Goal: Information Seeking & Learning: Compare options

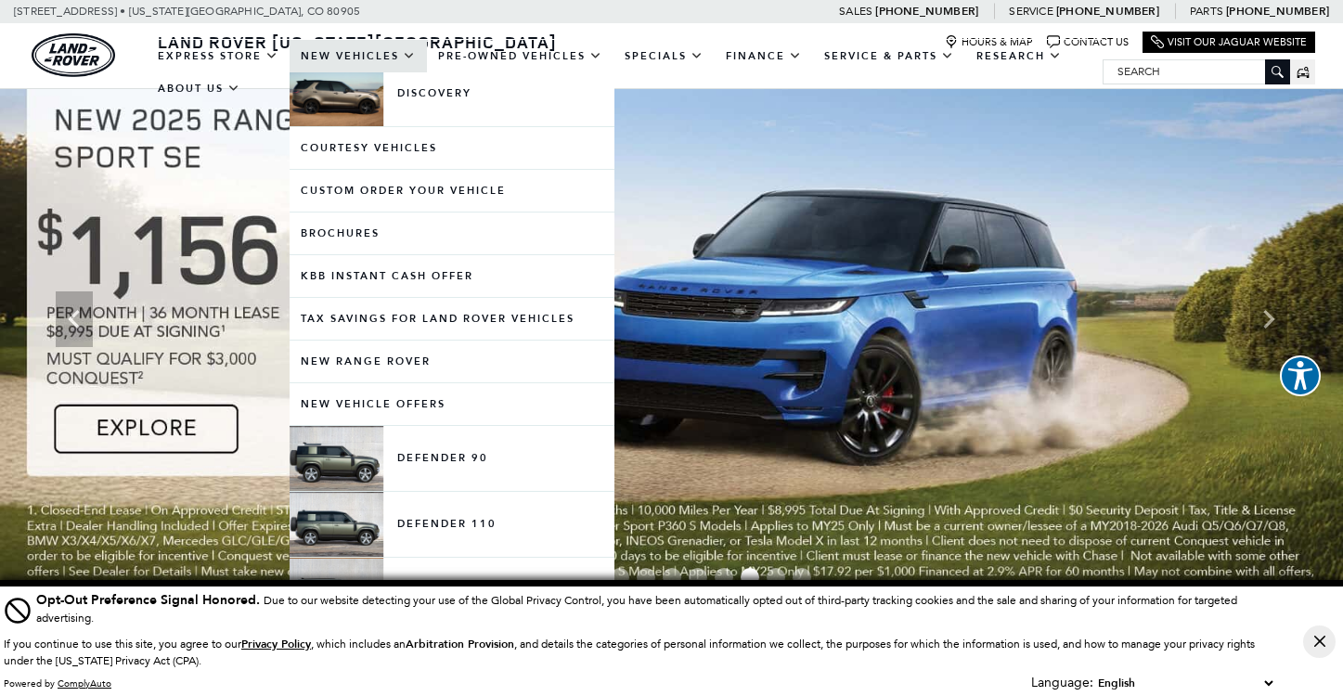
scroll to position [704, 0]
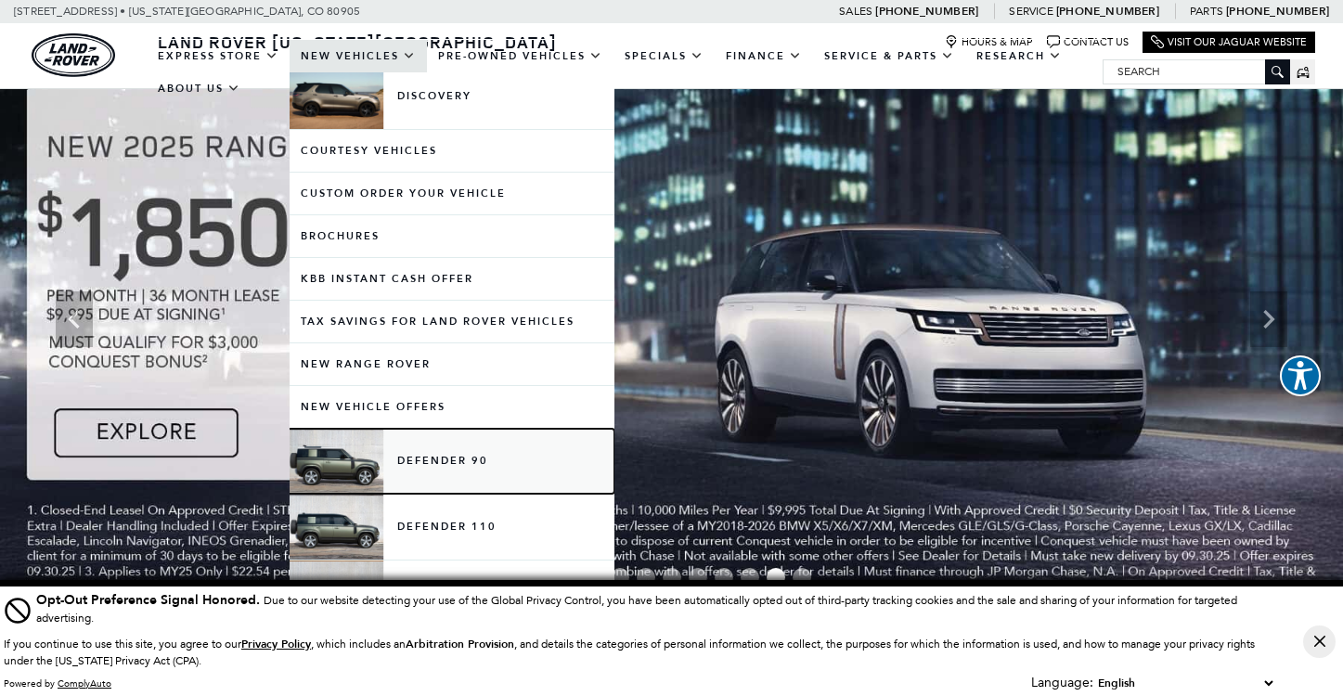
click at [441, 458] on link "Defender 90" at bounding box center [452, 461] width 325 height 65
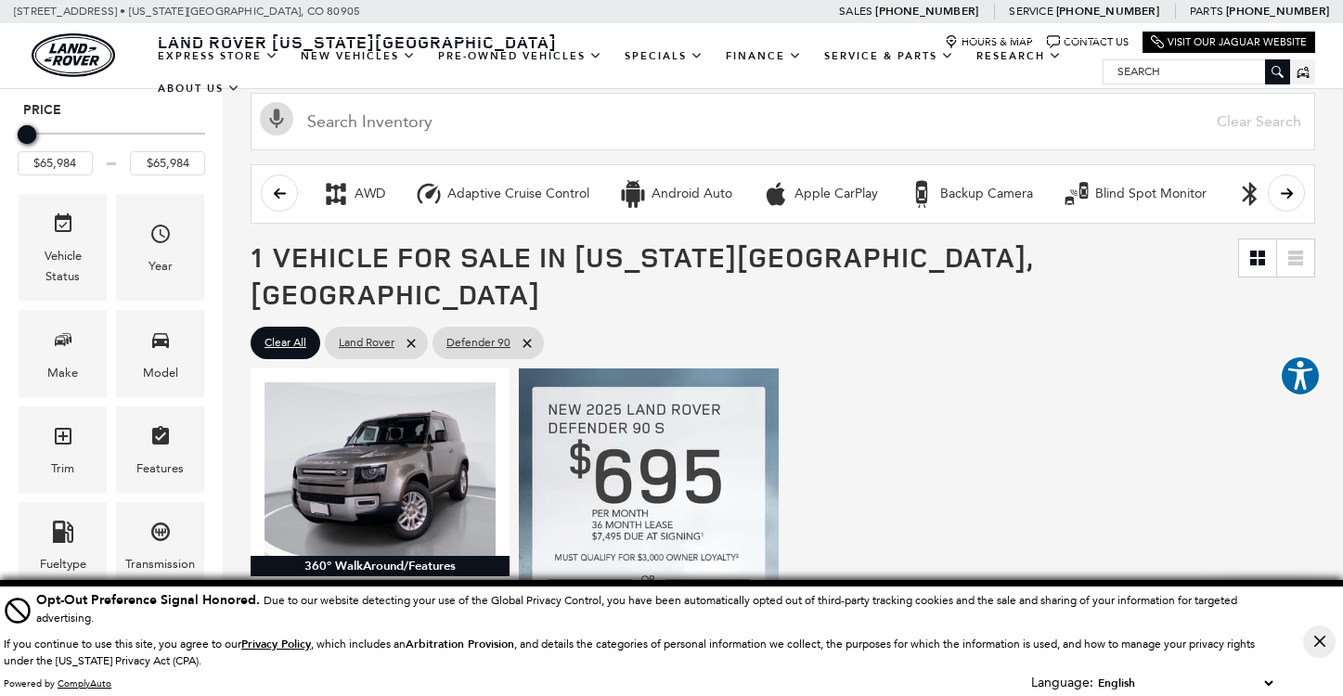
scroll to position [190, 0]
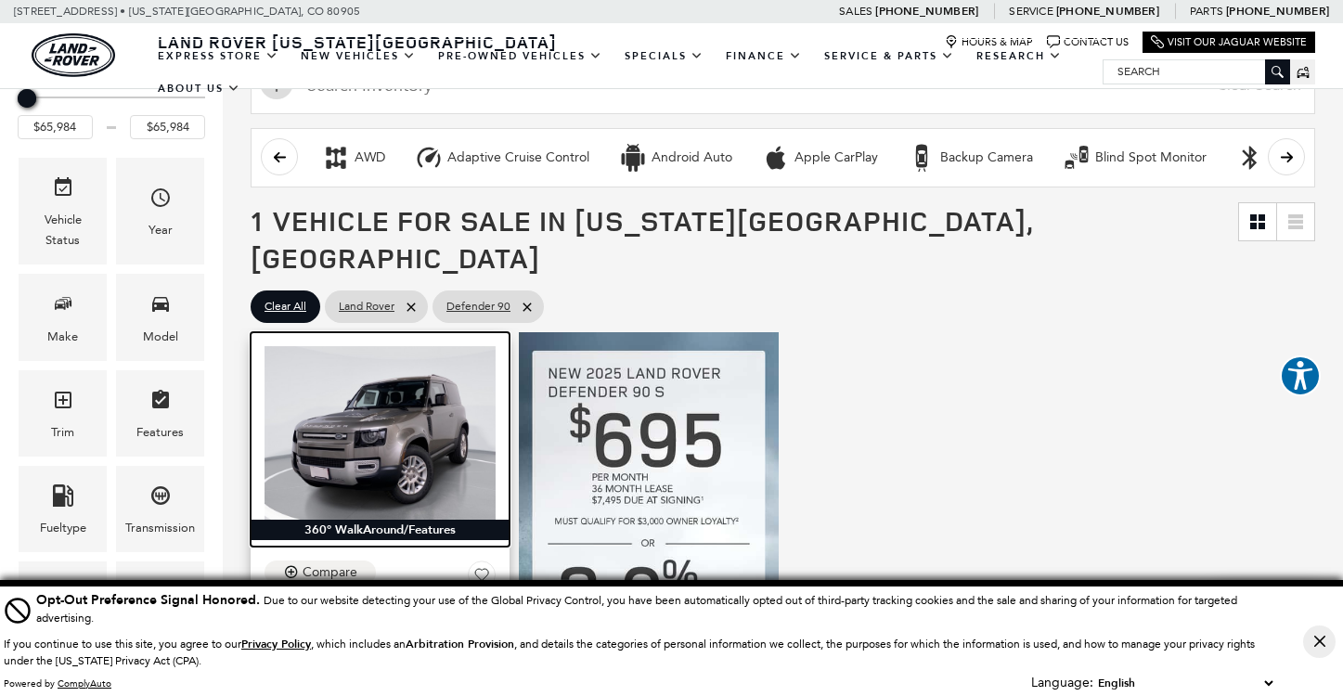
click at [383, 386] on img at bounding box center [380, 433] width 231 height 174
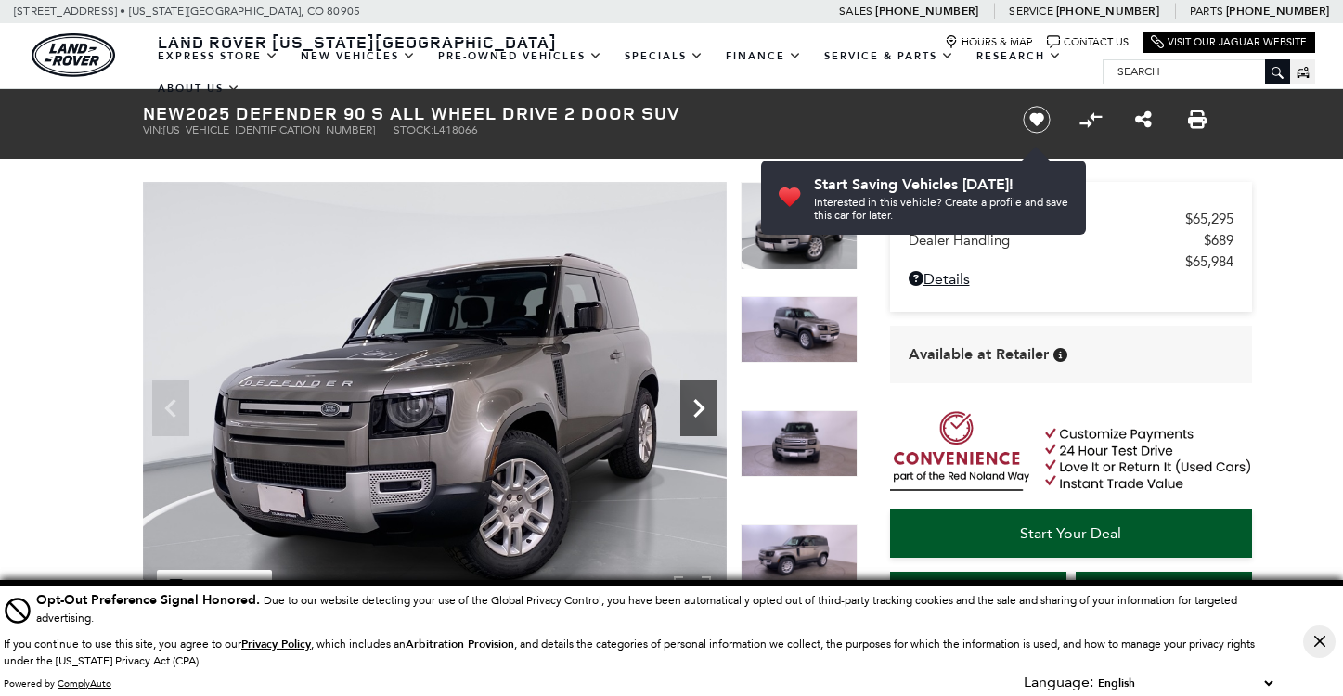
click at [698, 410] on icon "Next" at bounding box center [698, 408] width 11 height 19
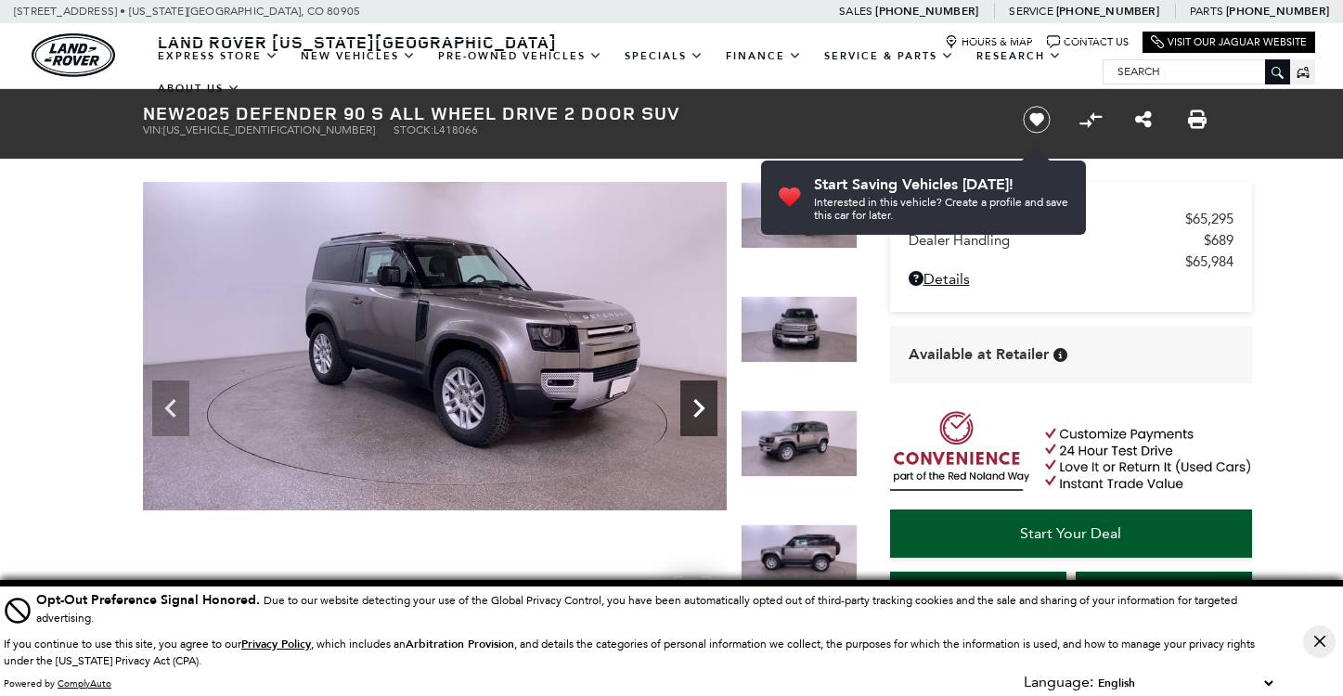
click at [698, 410] on icon "Next" at bounding box center [698, 408] width 11 height 19
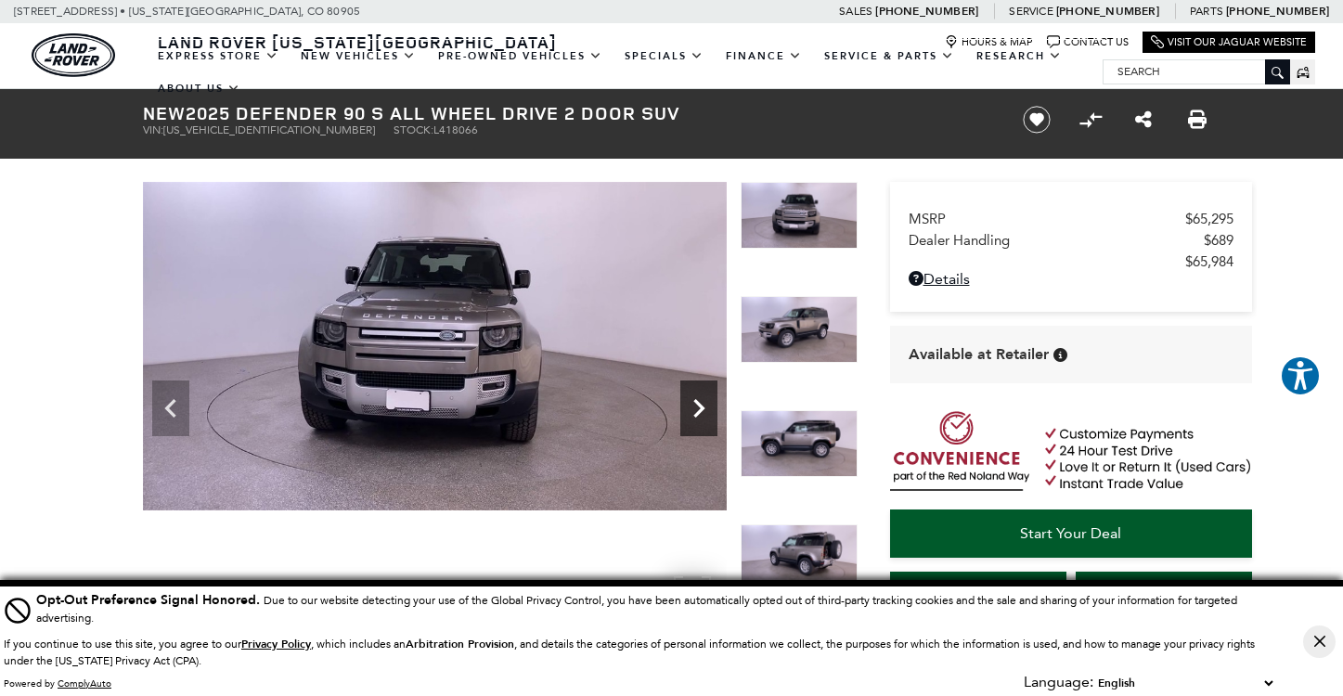
click at [695, 396] on icon "Next" at bounding box center [698, 408] width 37 height 37
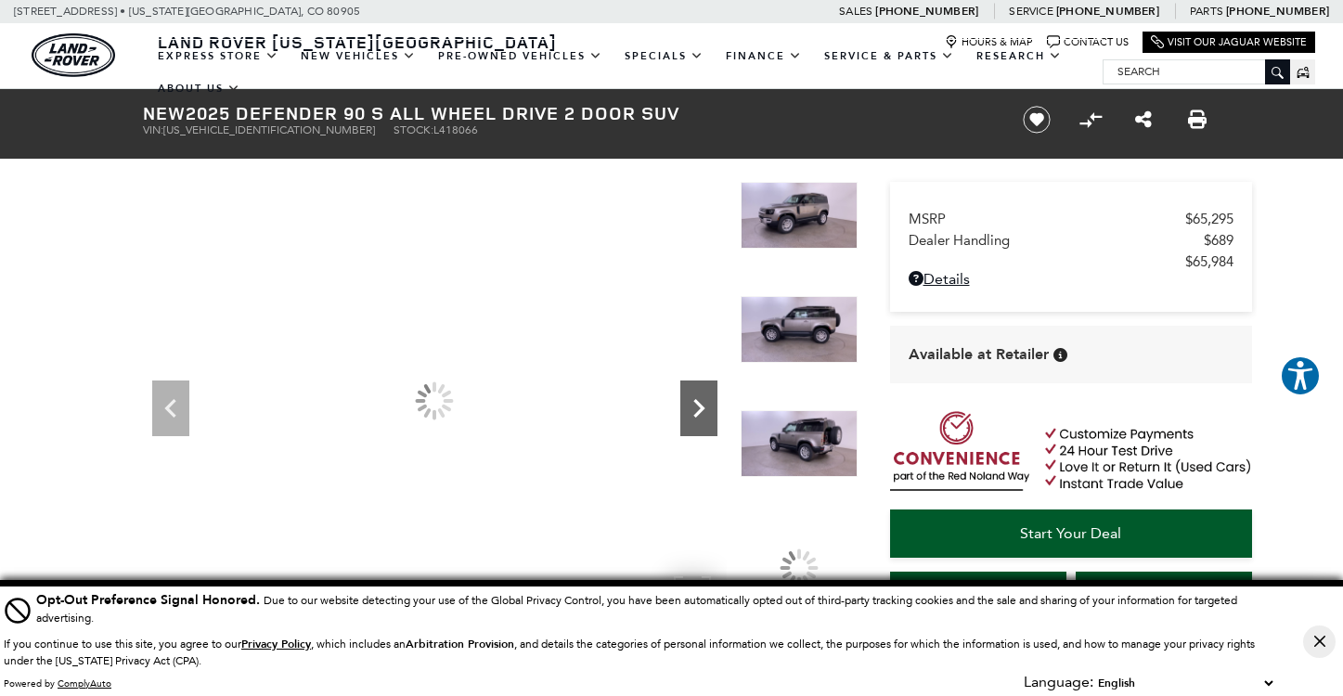
click at [695, 396] on icon "Next" at bounding box center [698, 408] width 37 height 37
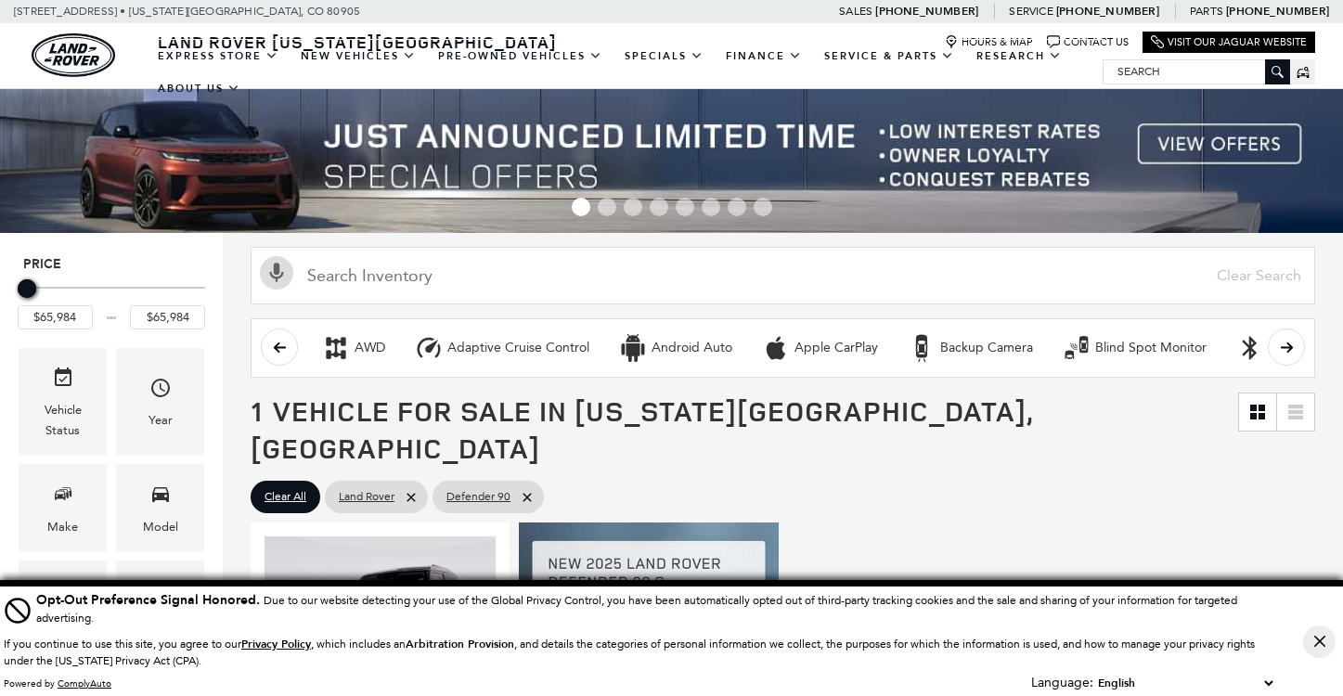
scroll to position [190, 0]
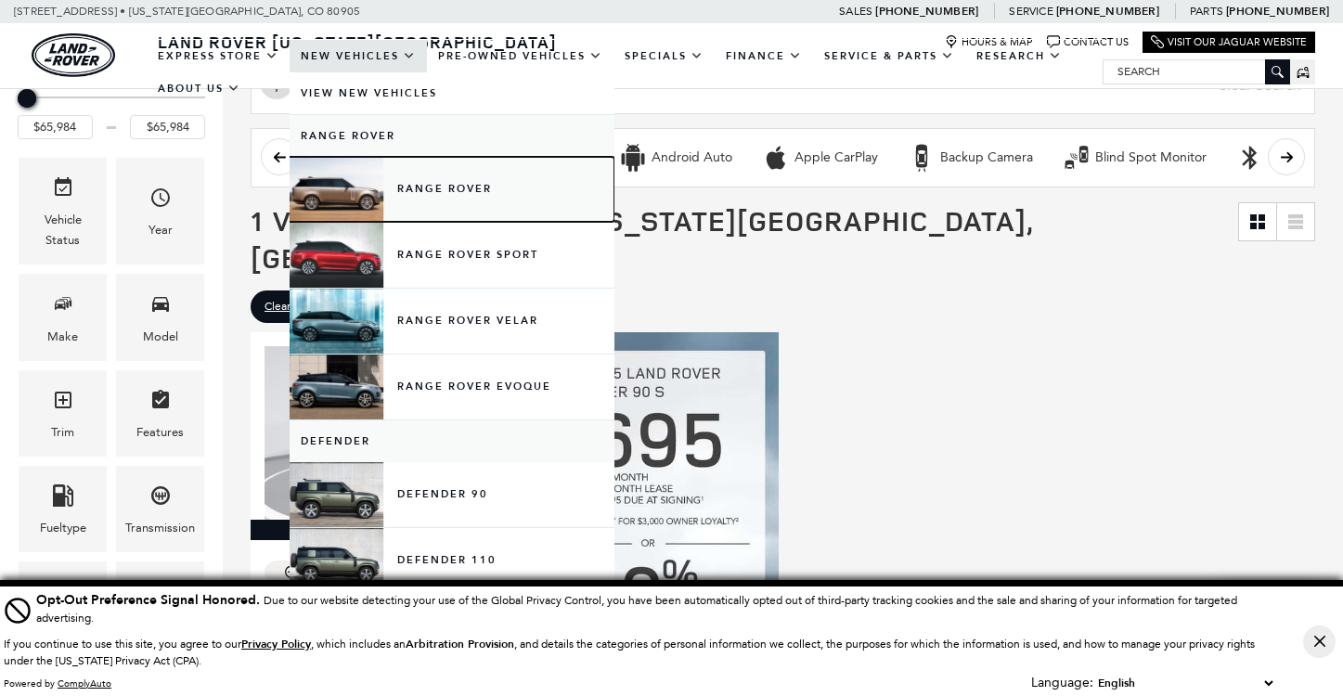
click at [453, 193] on link "Range Rover" at bounding box center [452, 189] width 325 height 65
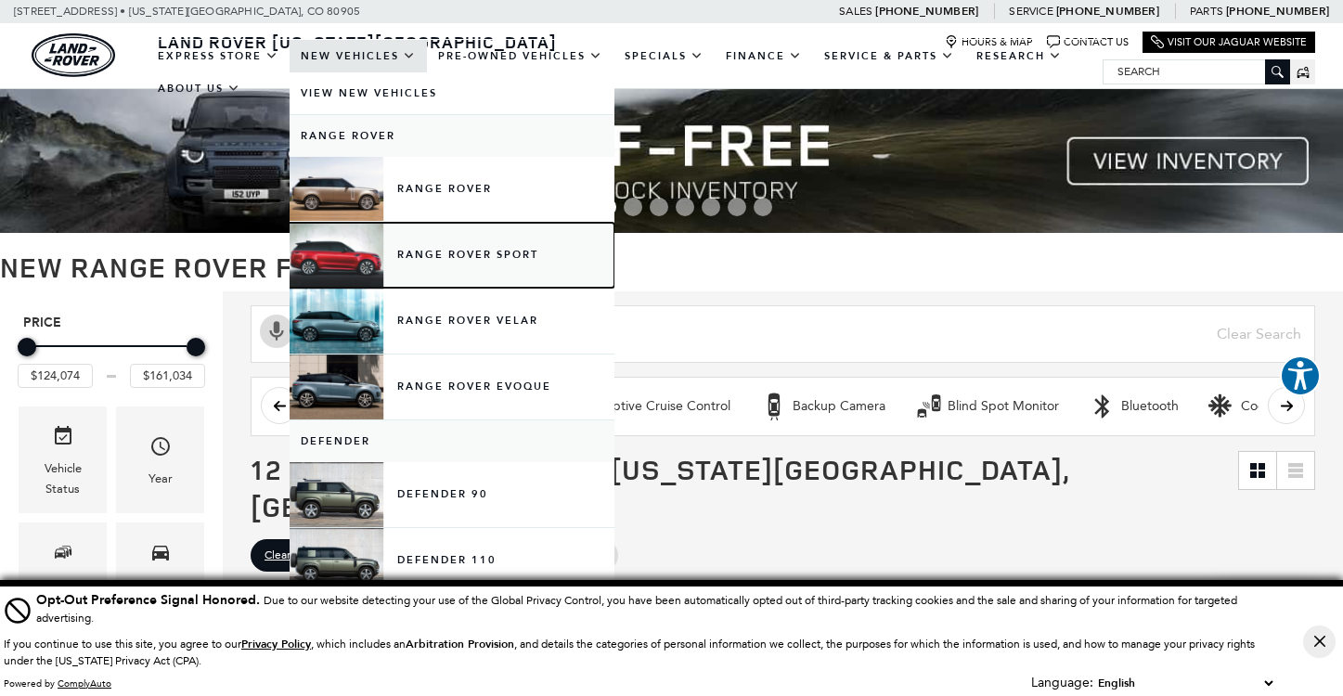
click at [480, 263] on link "Range Rover Sport" at bounding box center [452, 255] width 325 height 65
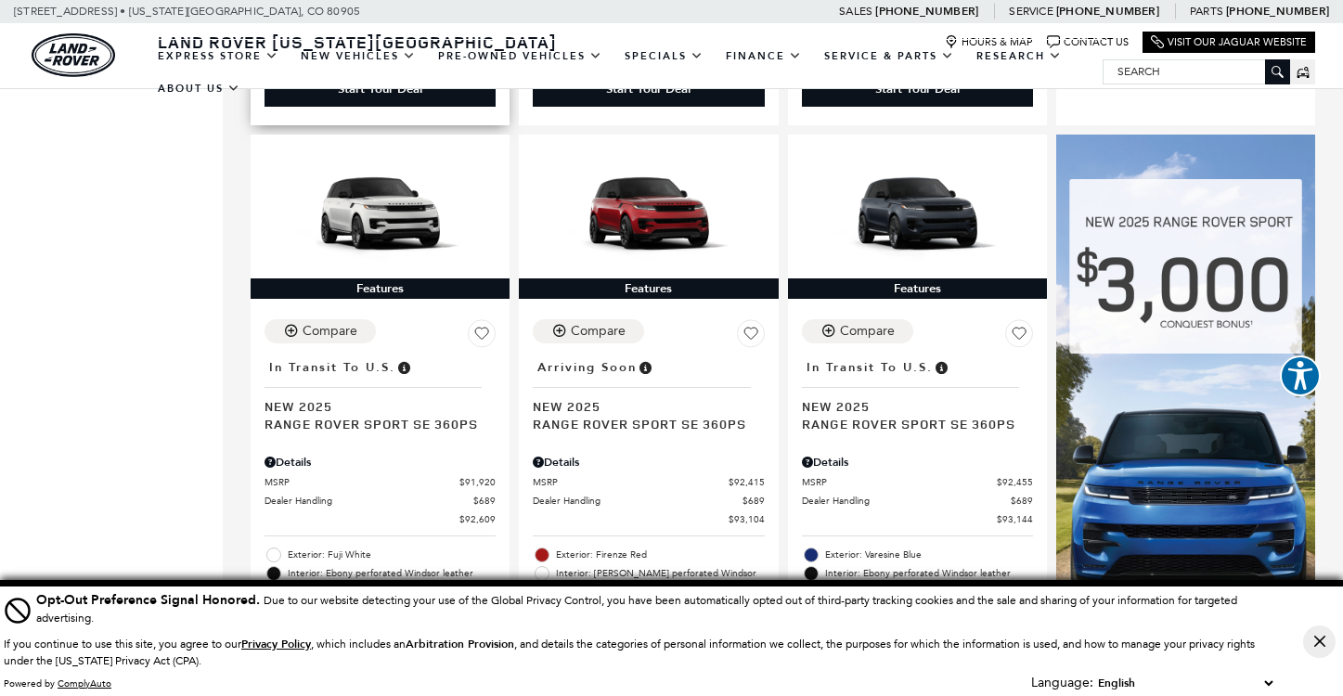
scroll to position [1153, 0]
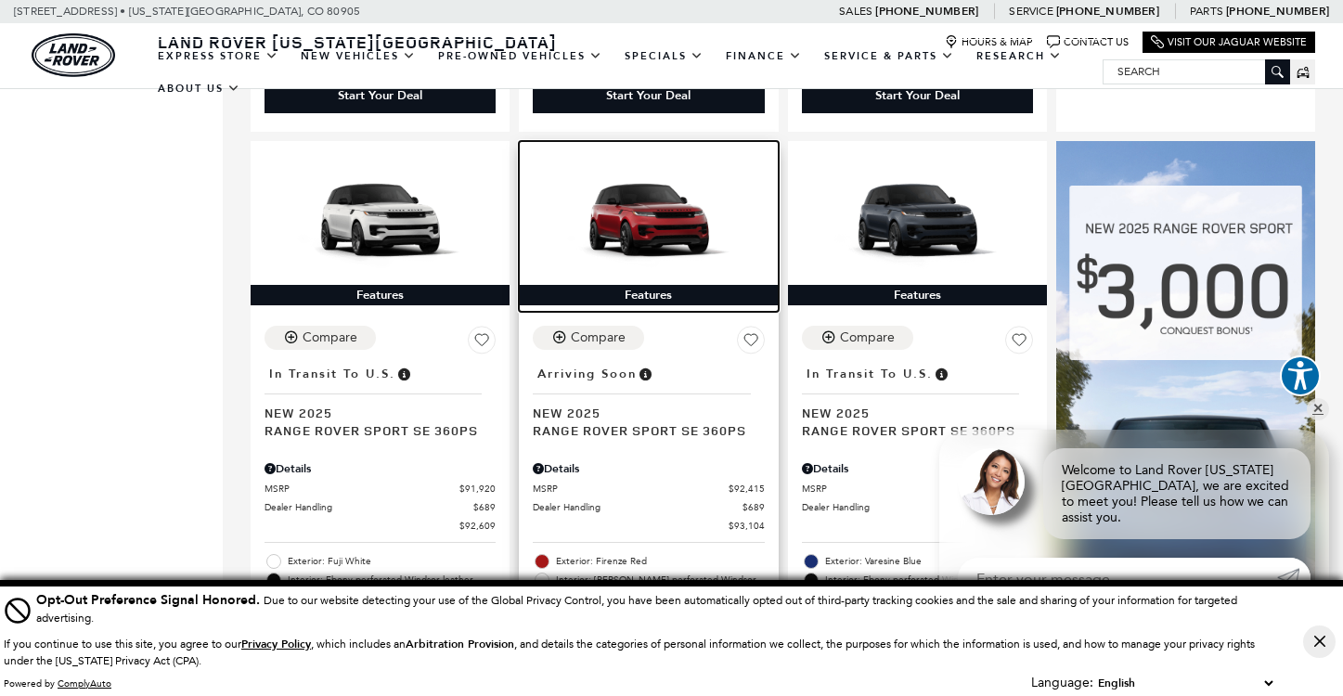
click at [623, 171] on img at bounding box center [648, 220] width 231 height 130
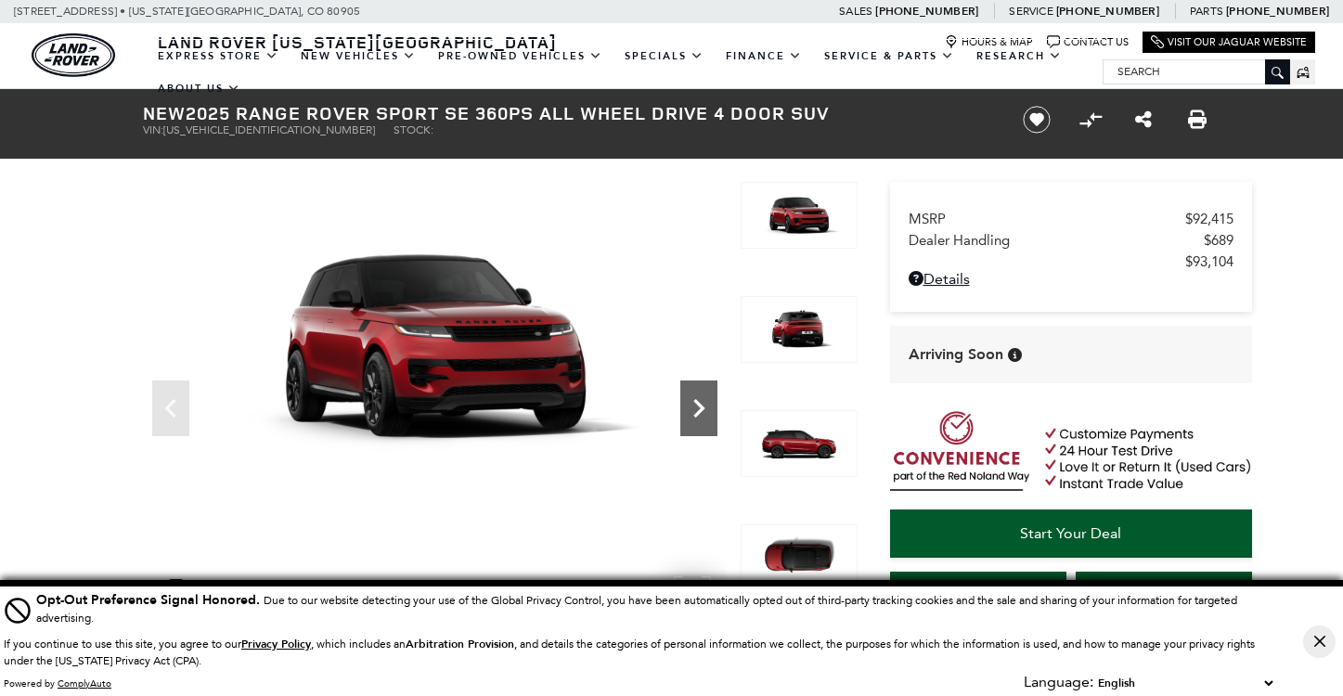
click at [703, 407] on icon "Next" at bounding box center [698, 408] width 11 height 19
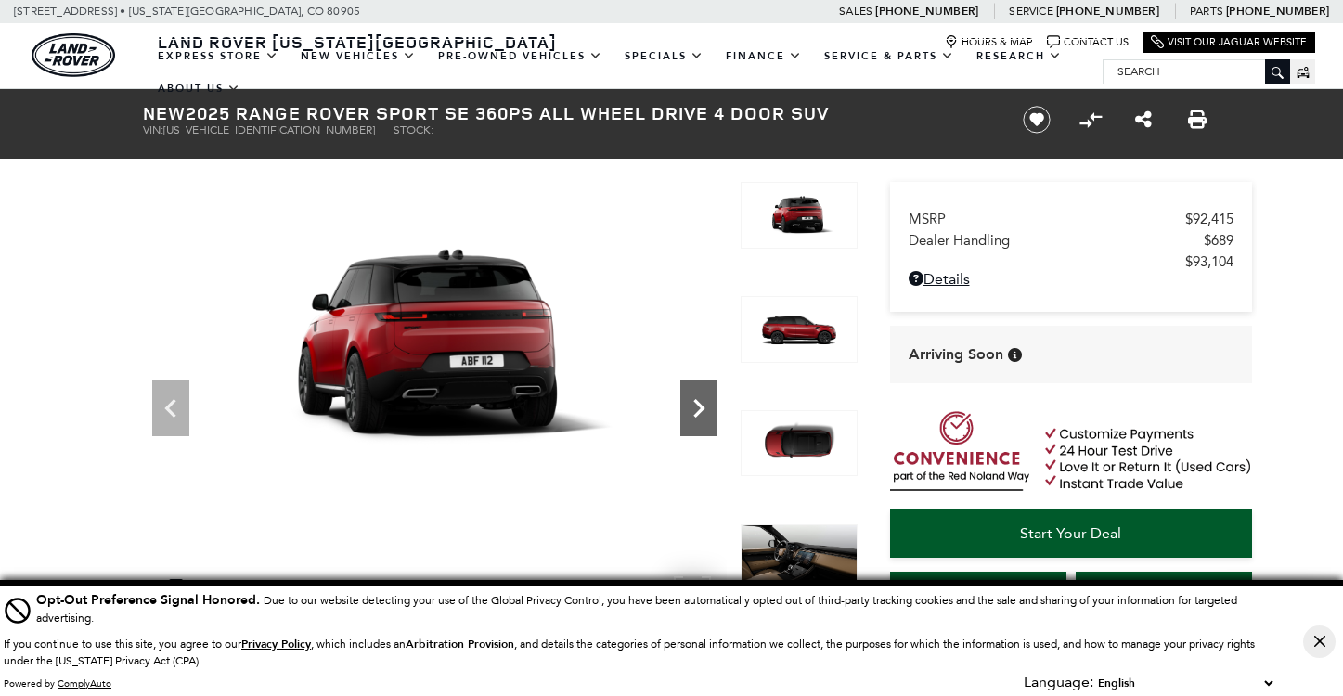
click at [703, 407] on icon "Next" at bounding box center [698, 408] width 11 height 19
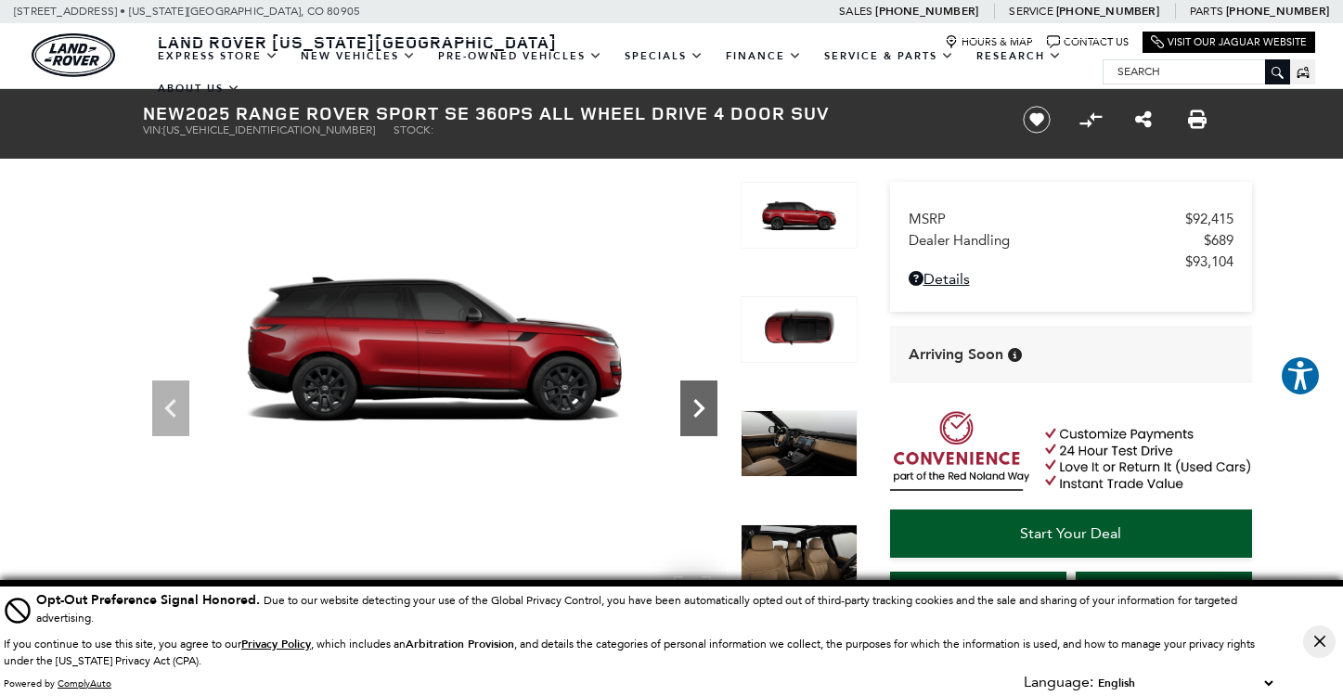
click at [703, 407] on icon "Next" at bounding box center [698, 408] width 11 height 19
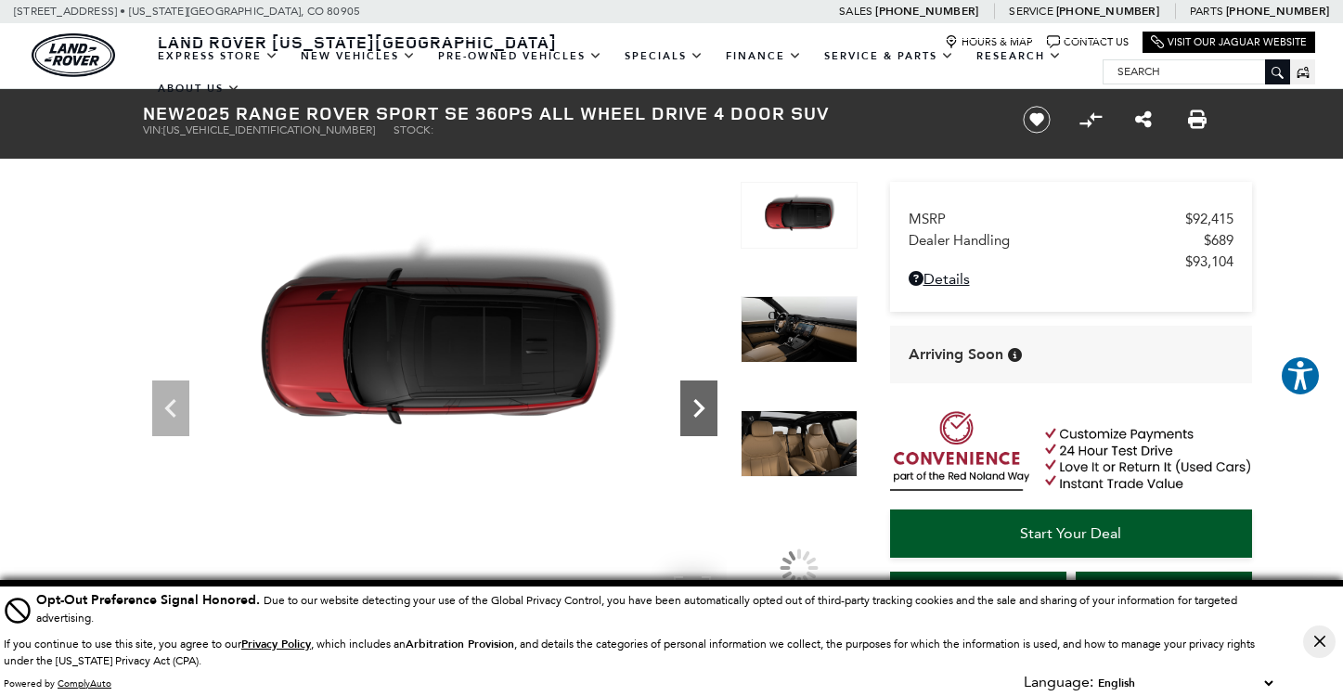
click at [703, 407] on icon "Next" at bounding box center [698, 408] width 11 height 19
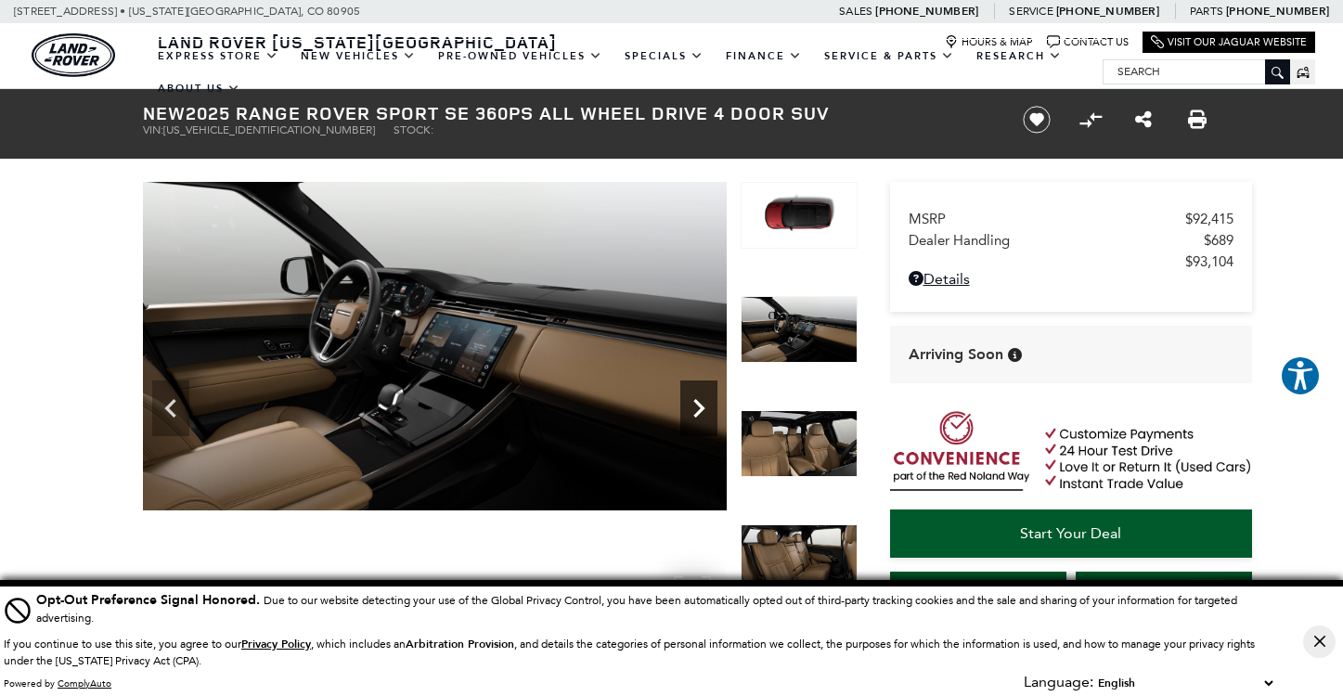
click at [703, 407] on icon "Next" at bounding box center [698, 408] width 11 height 19
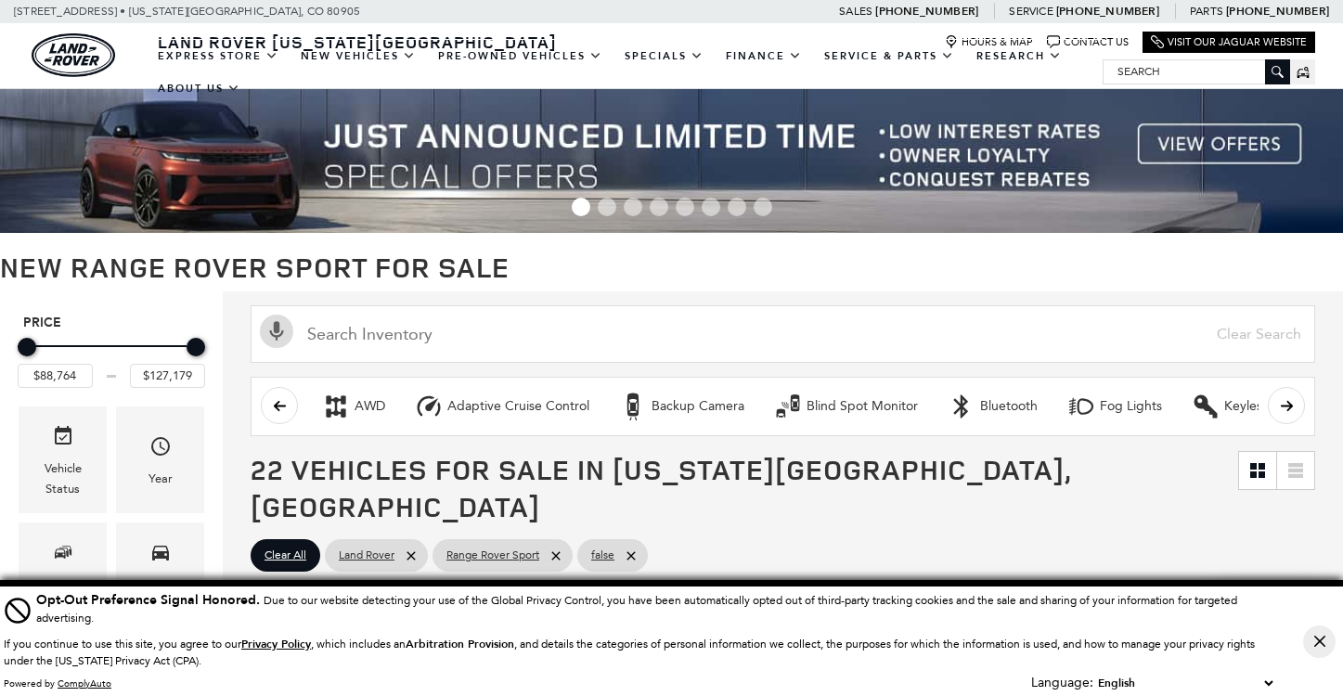
scroll to position [1153, 0]
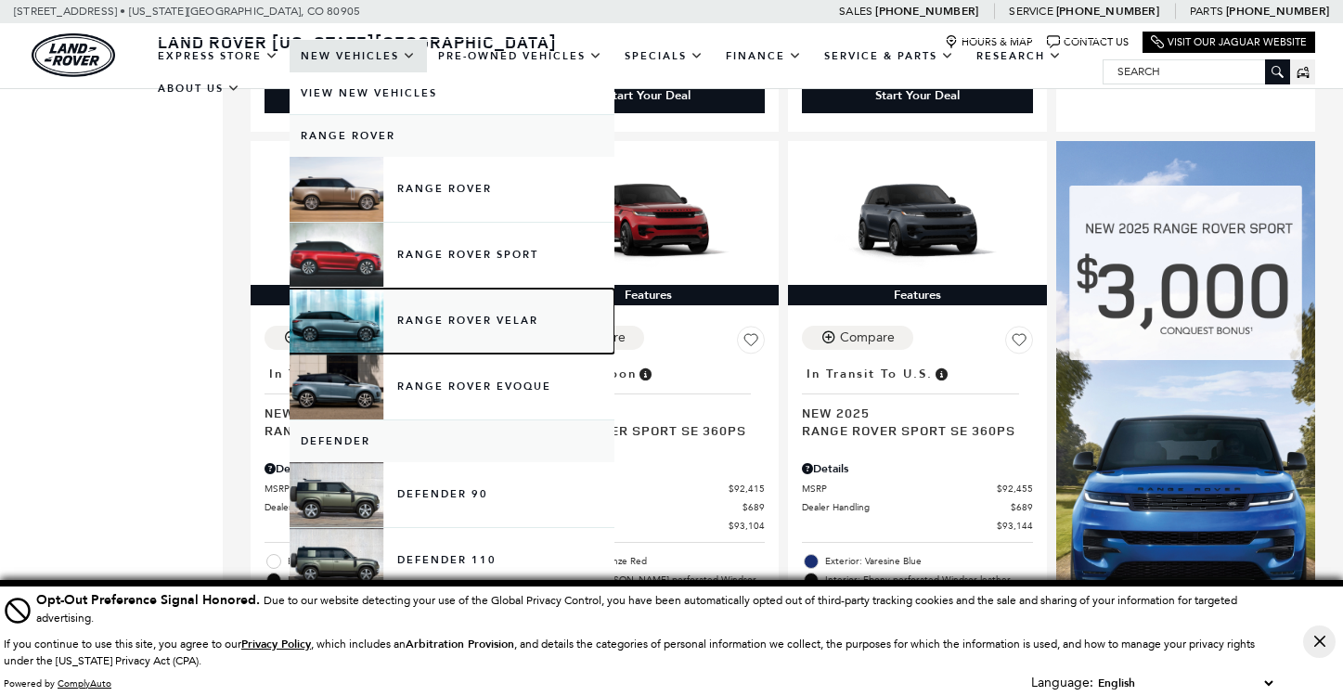
click at [434, 308] on link "Range Rover Velar" at bounding box center [452, 321] width 325 height 65
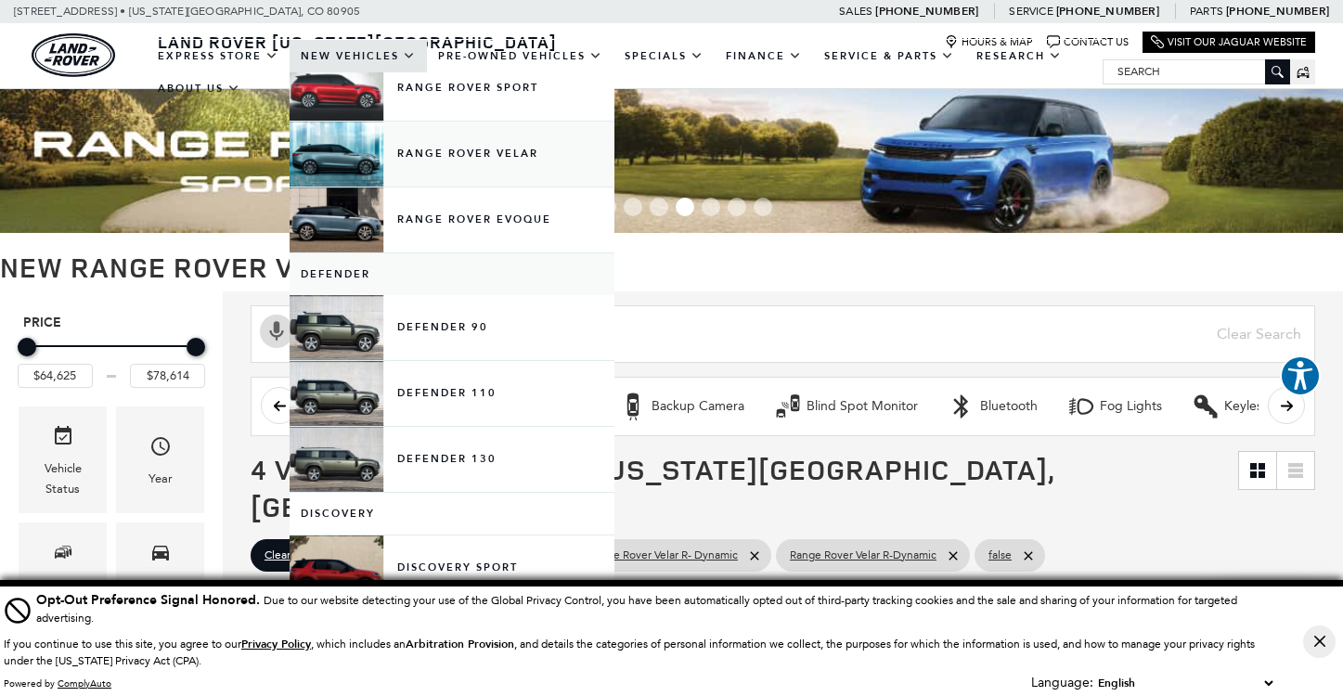
scroll to position [171, 0]
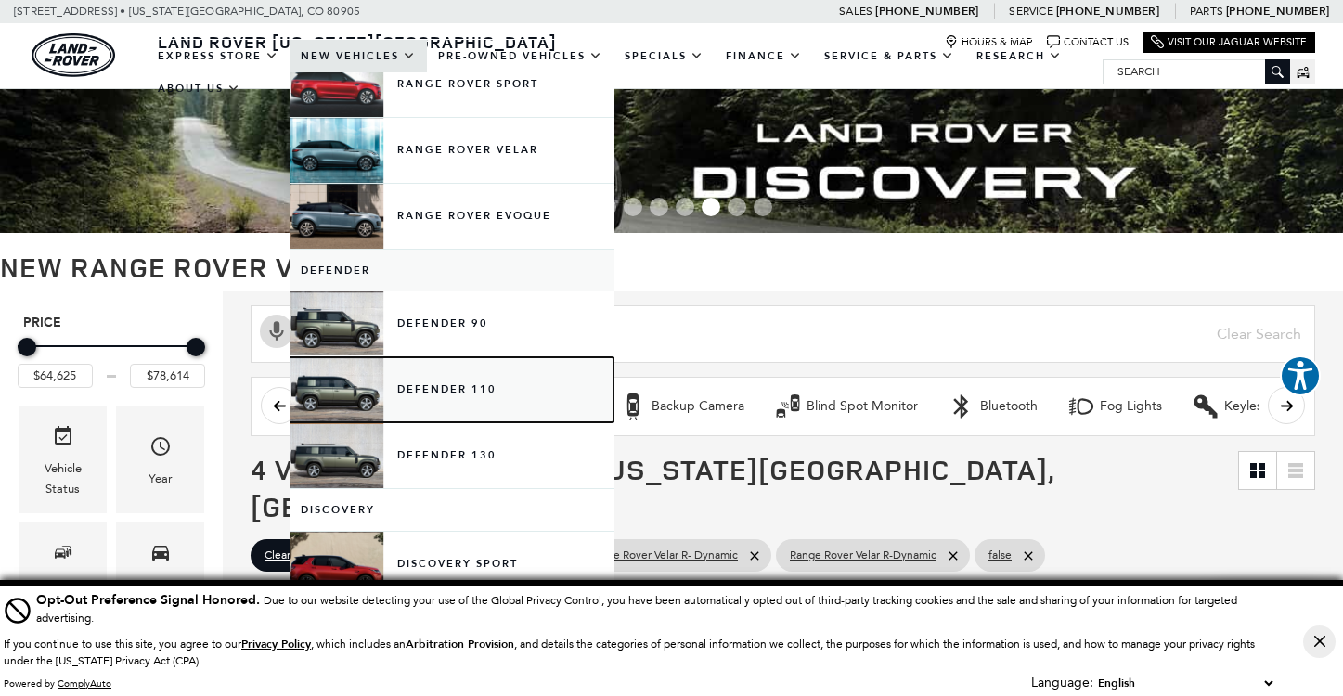
click at [444, 381] on link "Defender 110" at bounding box center [452, 389] width 325 height 65
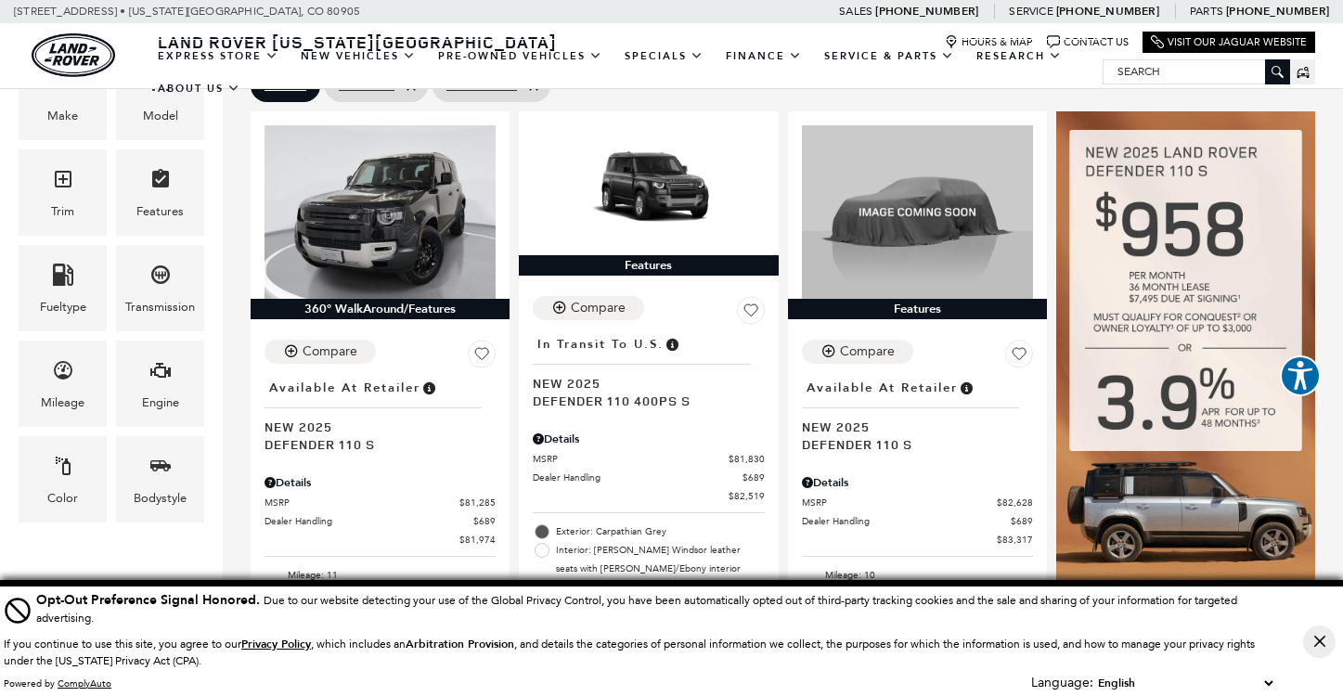
scroll to position [395, 0]
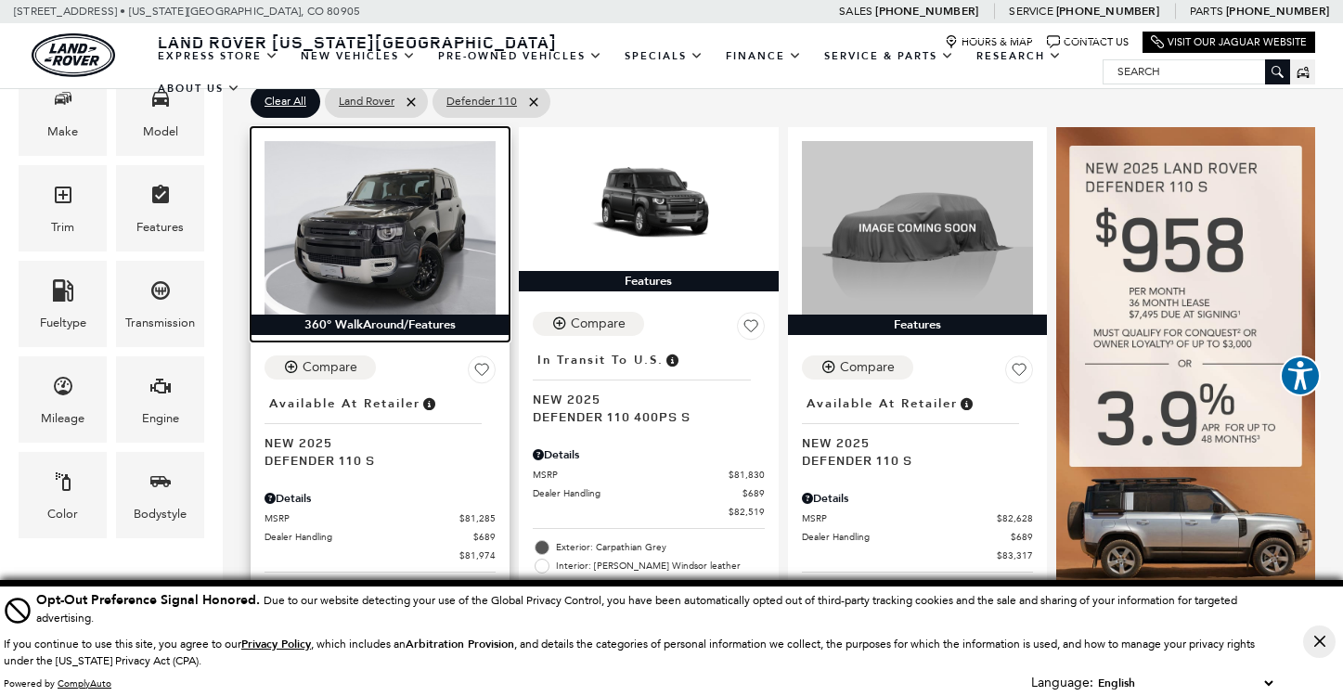
click at [426, 260] on img at bounding box center [380, 228] width 231 height 174
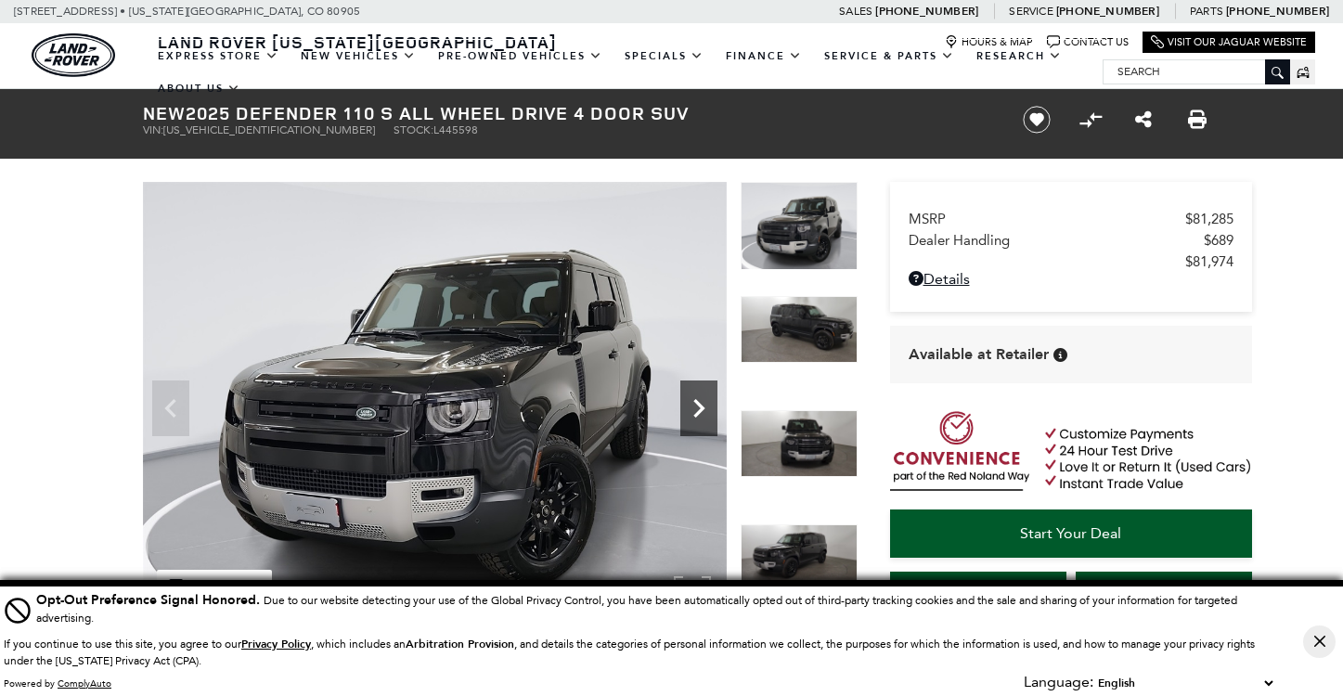
click at [696, 414] on icon "Next" at bounding box center [698, 408] width 11 height 19
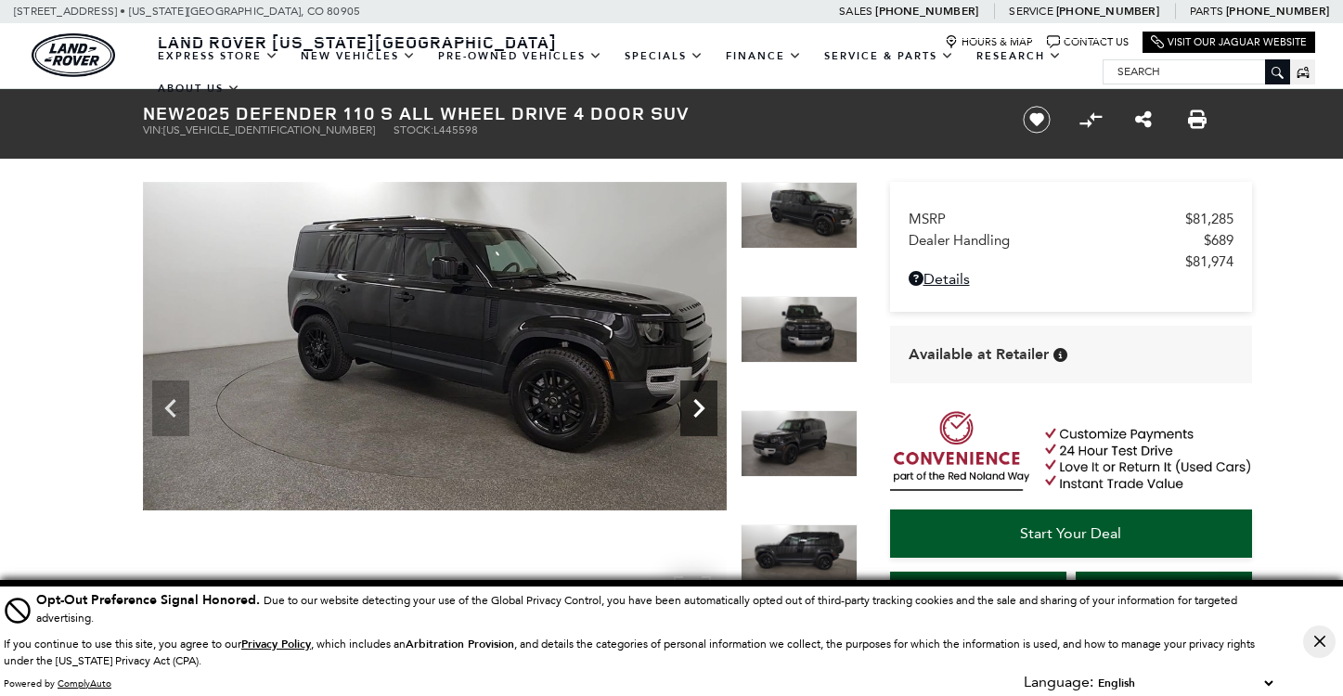
click at [696, 414] on icon "Next" at bounding box center [698, 408] width 11 height 19
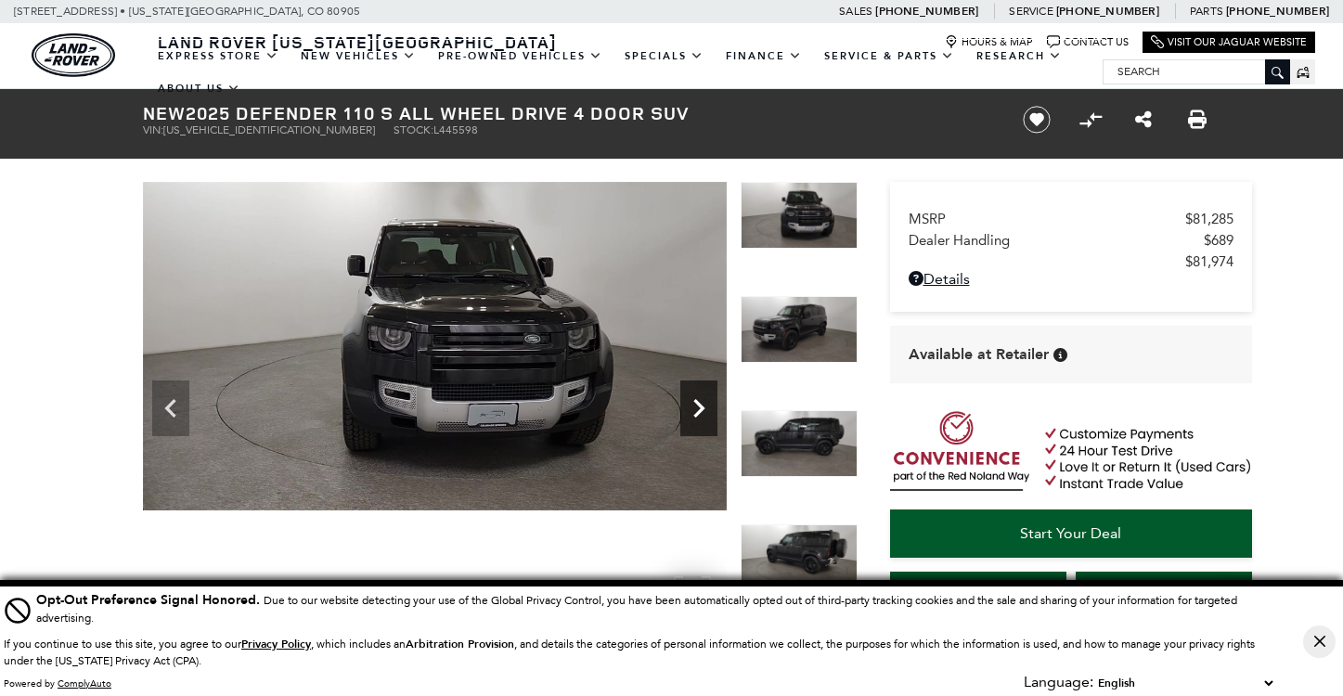
click at [696, 414] on icon "Next" at bounding box center [698, 408] width 11 height 19
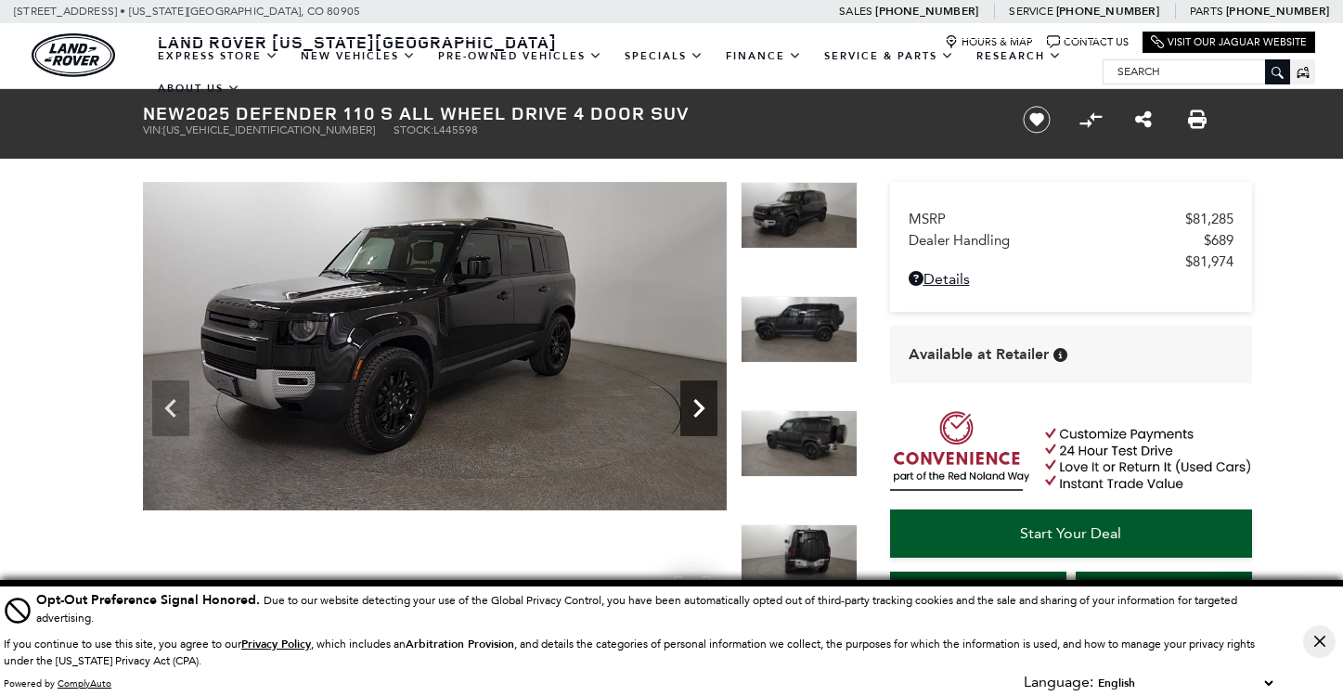
click at [696, 414] on icon "Next" at bounding box center [698, 408] width 11 height 19
